Goal: Task Accomplishment & Management: Use online tool/utility

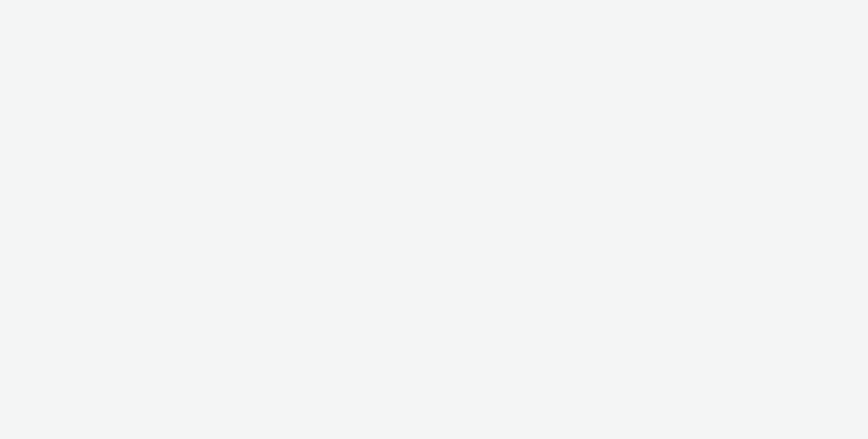
select select "d57a0b46-ef33-4938-977b-e6d07593e41f"
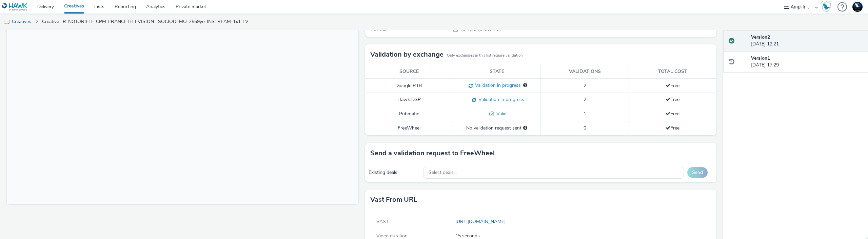
scroll to position [148, 0]
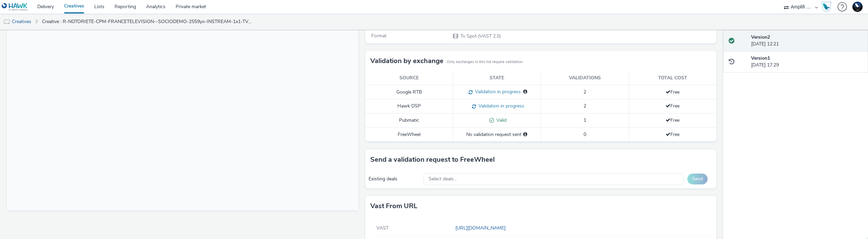
click at [493, 133] on div "No validation request sent" at bounding box center [496, 134] width 81 height 7
click at [414, 133] on td "FreeWheel" at bounding box center [409, 135] width 88 height 14
click at [501, 137] on div "No validation request sent" at bounding box center [496, 134] width 81 height 7
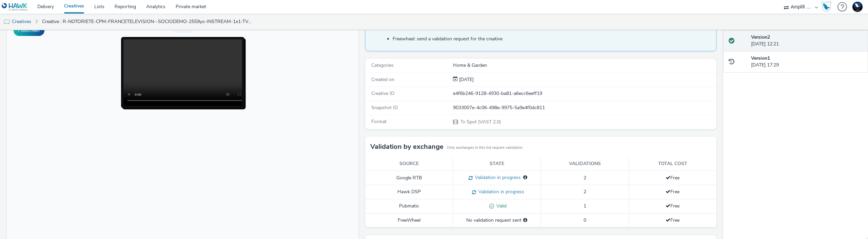
scroll to position [0, 0]
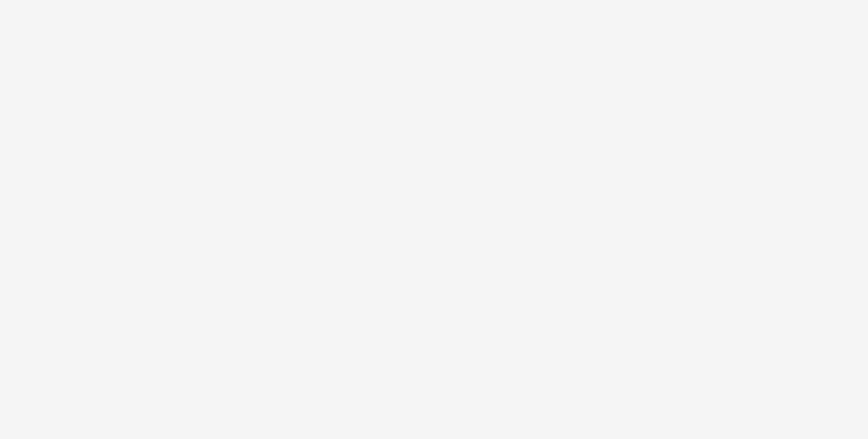
select select "d57a0b46-ef33-4938-977b-e6d07593e41f"
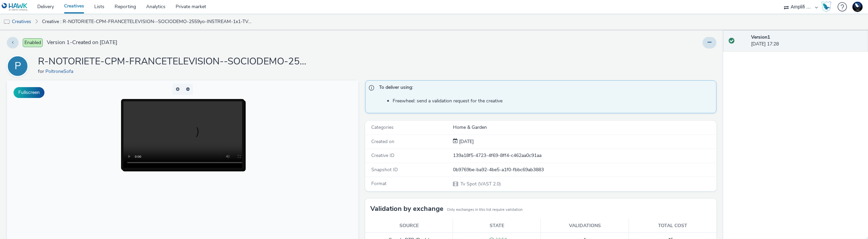
scroll to position [189, 0]
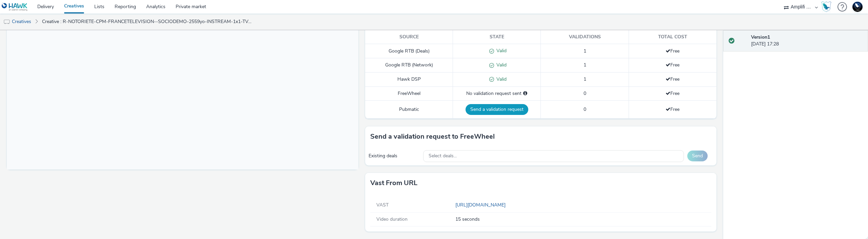
click at [499, 108] on button "Send a validation request" at bounding box center [497, 109] width 63 height 11
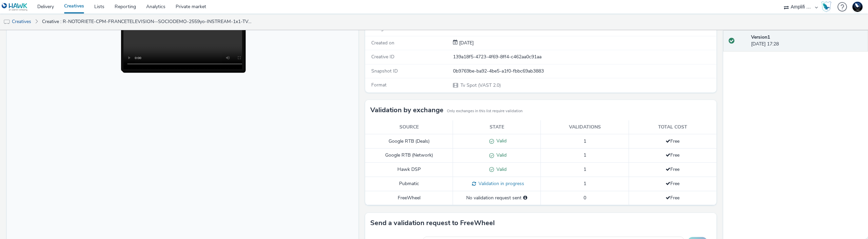
scroll to position [0, 0]
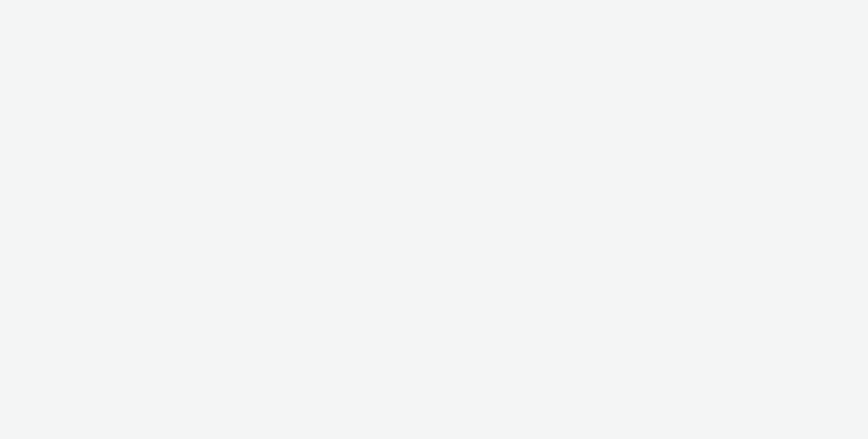
select select "d57a0b46-ef33-4938-977b-e6d07593e41f"
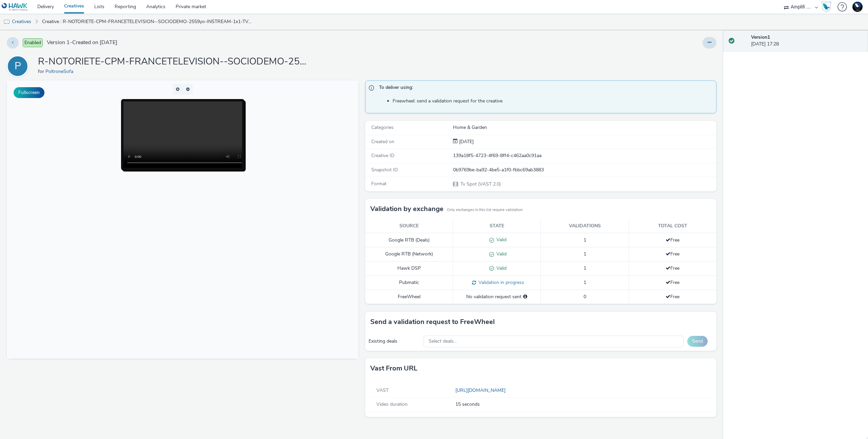
click at [517, 297] on div "No validation request sent" at bounding box center [496, 296] width 81 height 7
drag, startPoint x: 517, startPoint y: 297, endPoint x: 485, endPoint y: 295, distance: 32.3
click at [485, 295] on div "No validation request sent" at bounding box center [496, 296] width 81 height 7
click at [367, 321] on div "Send a validation request to FreeWheel" at bounding box center [541, 322] width 352 height 20
click at [492, 68] on div "P R-NOTORIETE-CPM-FRANCETELEVISION--SOCIODEMO-2559yo-INSTREAM-1x1-TV-15s-P-INST…" at bounding box center [362, 66] width 710 height 22
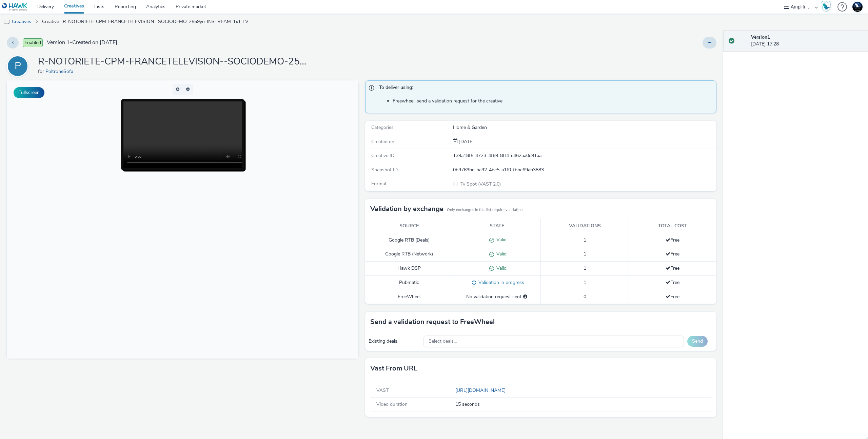
click at [459, 74] on div "P R-NOTORIETE-CPM-FRANCETELEVISION--SOCIODEMO-2559yo-INSTREAM-1x1-TV-15s-P-INST…" at bounding box center [362, 66] width 710 height 22
click at [712, 43] on button at bounding box center [710, 43] width 14 height 12
click at [695, 58] on link "Edit" at bounding box center [691, 57] width 51 height 14
click at [370, 193] on div "To deliver using: Freewheel: send a validation request for the creative Categor…" at bounding box center [539, 259] width 355 height 358
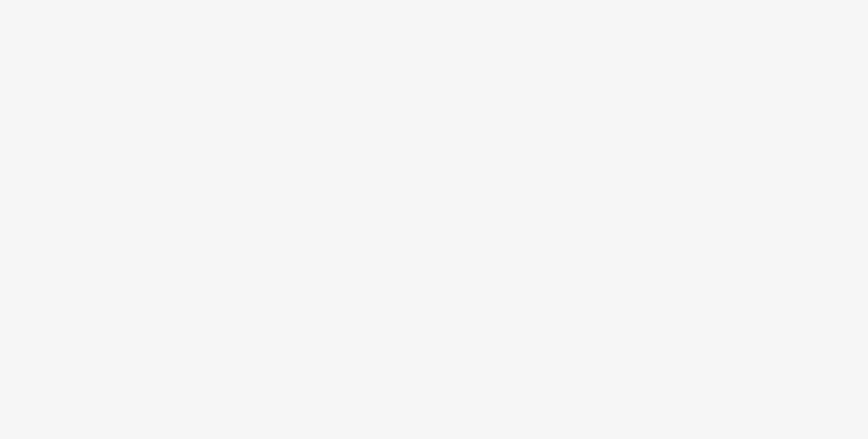
select select "d57a0b46-ef33-4938-977b-e6d07593e41f"
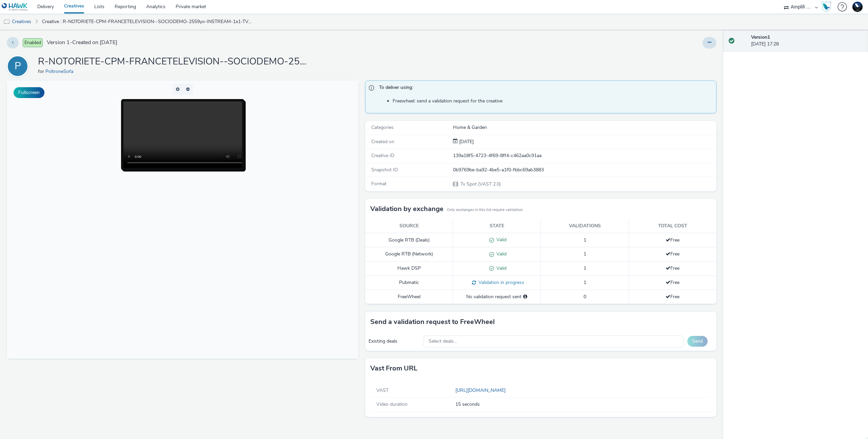
click at [797, 11] on select "75 Media A8 Media Group ABI Media Abkom AB Abovo Ace & Tate Ad-on Media Nordic …" at bounding box center [801, 7] width 41 height 14
click at [797, 8] on select "75 Media A8 Media Group ABI Media Abkom AB Abovo Ace & Tate Ad-on Media Nordic …" at bounding box center [801, 7] width 41 height 14
click at [794, 8] on select "75 Media A8 Media Group ABI Media Abkom AB Abovo Ace & Tate Ad-on Media Nordic …" at bounding box center [801, 7] width 41 height 14
click at [784, 12] on select "75 Media A8 Media Group ABI Media Abkom AB Abovo Ace & Tate Ad-on Media Nordic …" at bounding box center [801, 7] width 41 height 14
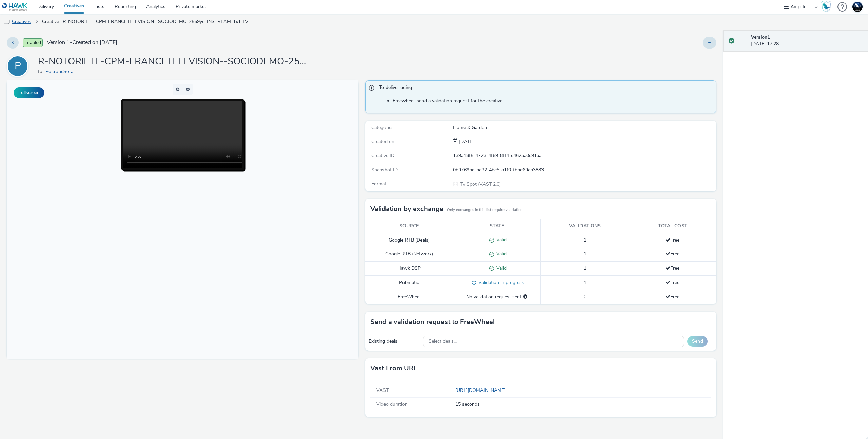
click at [21, 18] on link "Creatives" at bounding box center [17, 22] width 35 height 16
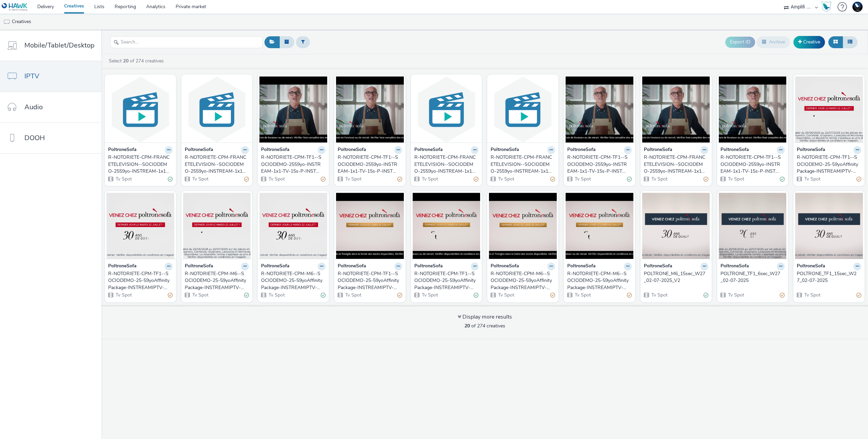
click at [11, 10] on img at bounding box center [15, 7] width 26 height 8
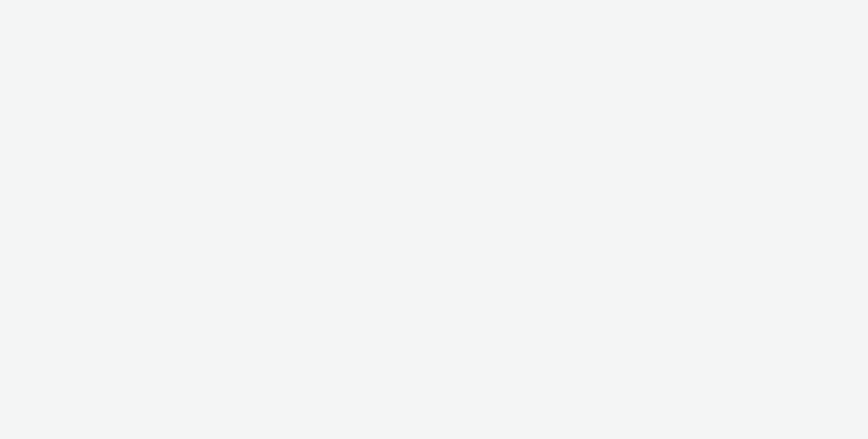
select select "d57a0b46-ef33-4938-977b-e6d07593e41f"
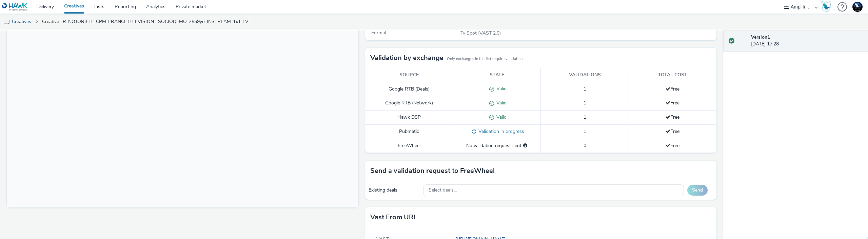
scroll to position [144, 0]
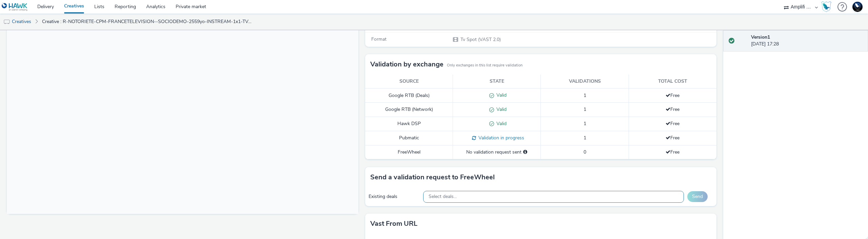
click at [463, 198] on div "Select deals..." at bounding box center [553, 197] width 261 height 12
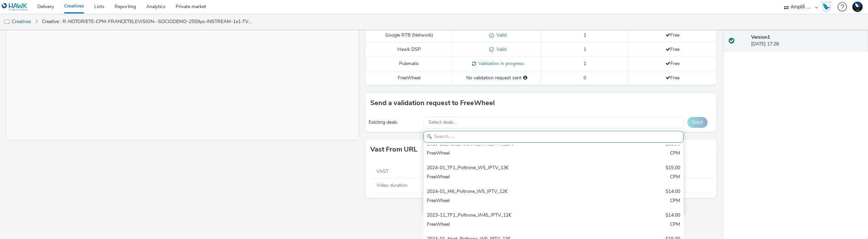
scroll to position [0, 0]
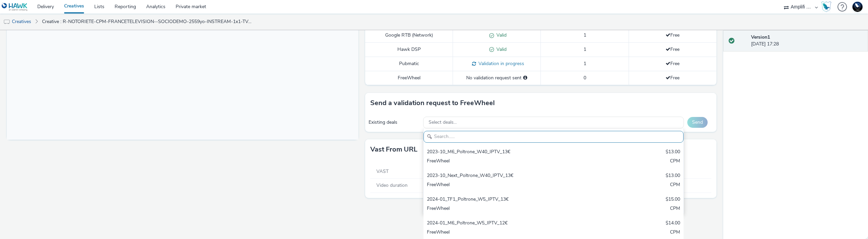
click at [472, 139] on input "text" at bounding box center [554, 137] width 260 height 12
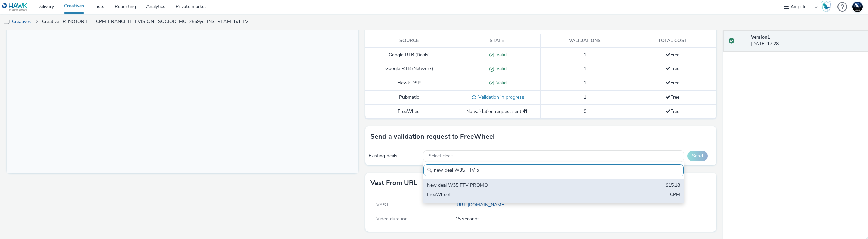
type input "new deal W35 FTV p"
click at [533, 183] on div "New deal W35 FTV PROMO" at bounding box center [511, 186] width 168 height 8
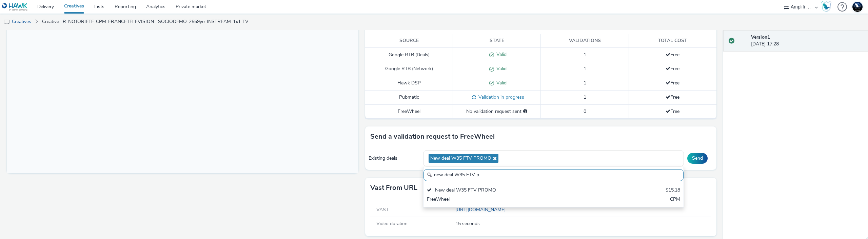
click at [710, 141] on div "Send a validation request to FreeWheel" at bounding box center [541, 136] width 352 height 20
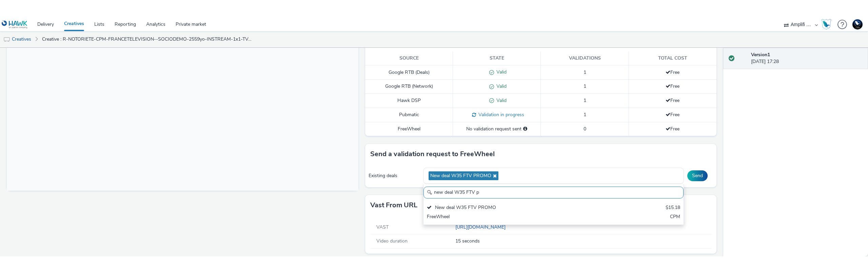
scroll to position [0, 0]
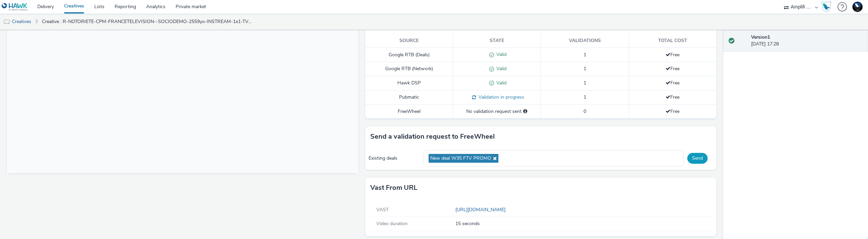
click at [695, 162] on button "Send" at bounding box center [697, 158] width 20 height 11
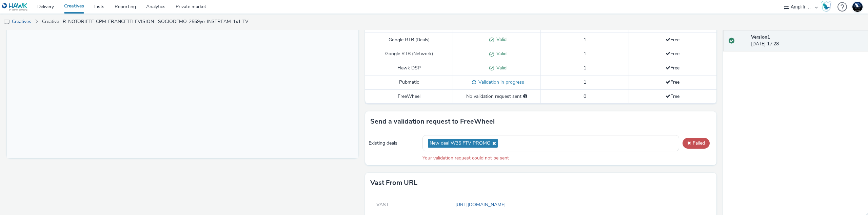
scroll to position [224, 0]
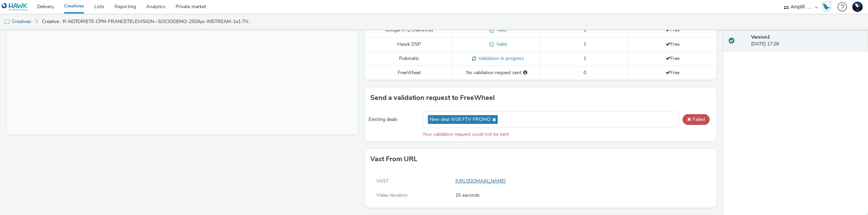
click at [479, 180] on link "[URL][DOMAIN_NAME]" at bounding box center [481, 181] width 53 height 6
click at [412, 186] on div "VAST [URL][DOMAIN_NAME]" at bounding box center [540, 182] width 341 height 14
click at [436, 180] on div "VAST" at bounding box center [413, 181] width 84 height 7
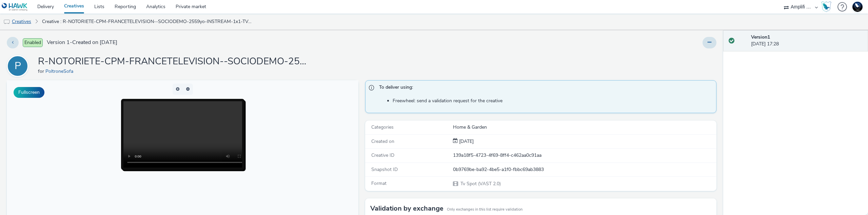
click at [21, 22] on link "Creatives" at bounding box center [17, 22] width 35 height 16
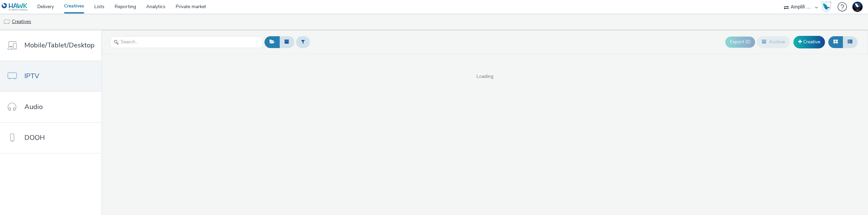
click at [21, 22] on link "Creatives" at bounding box center [17, 22] width 35 height 16
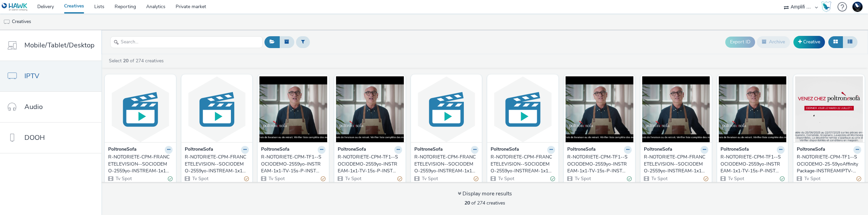
click at [440, 162] on div "R-NOTORIETE-CPM-FRANCETELEVISION--SOCIODEMO-2559yo-INSTREAM-1x1-TV-15s-P-INSTRE…" at bounding box center [445, 164] width 62 height 21
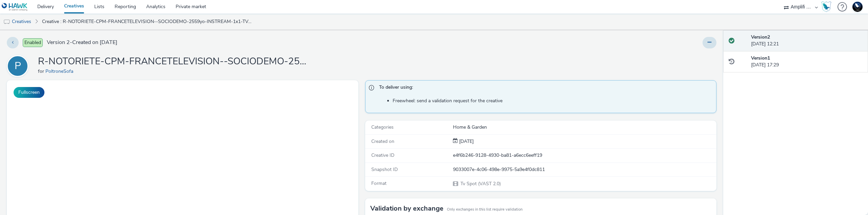
scroll to position [195, 0]
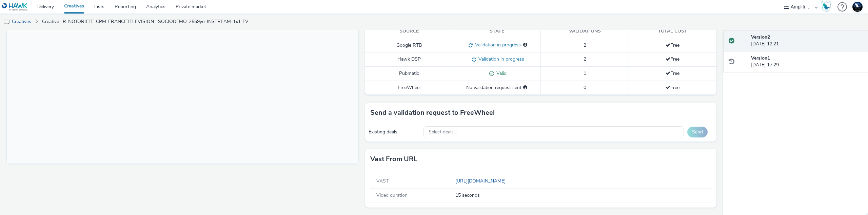
click at [496, 182] on link "[URL][DOMAIN_NAME]" at bounding box center [481, 181] width 53 height 6
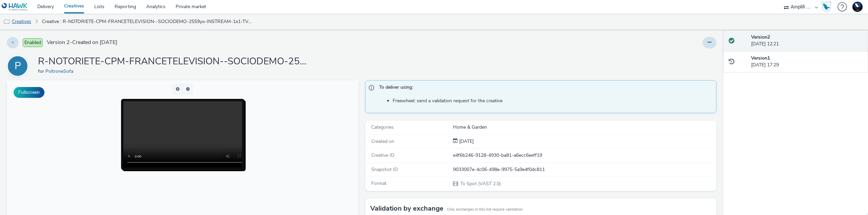
click at [23, 17] on link "Creatives" at bounding box center [17, 22] width 35 height 16
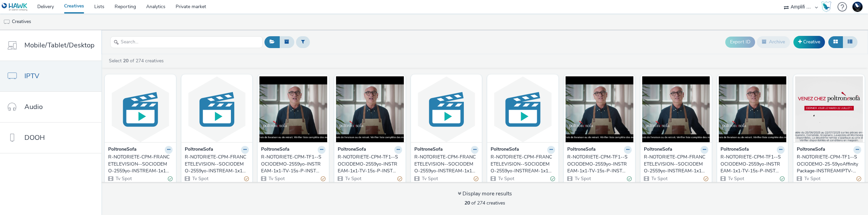
click at [136, 157] on div "R-NOTORIETE-CPM-FRANCETELEVISION--SOCIODEMO-2559yo-INSTREAM-1x1-TV-15s-P-INSTRE…" at bounding box center [139, 164] width 62 height 21
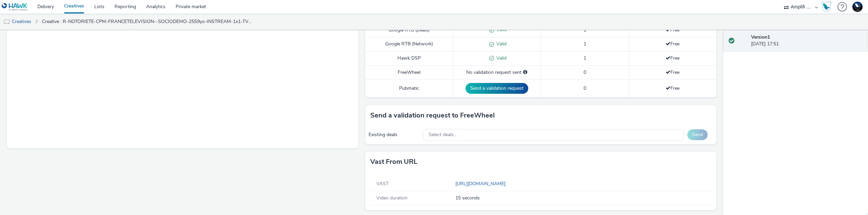
scroll to position [213, 0]
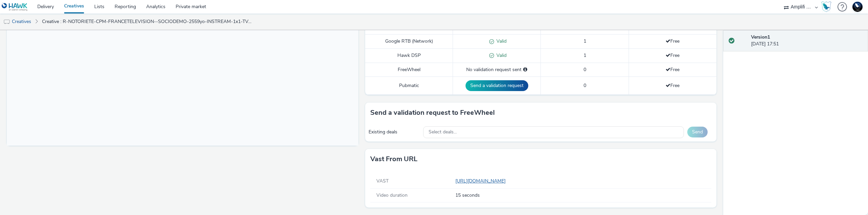
click at [493, 180] on link "[URL][DOMAIN_NAME]" at bounding box center [481, 181] width 53 height 6
